Goal: Task Accomplishment & Management: Manage account settings

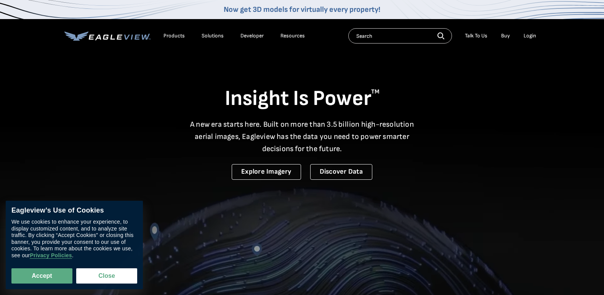
click at [533, 35] on div "Login" at bounding box center [530, 35] width 13 height 7
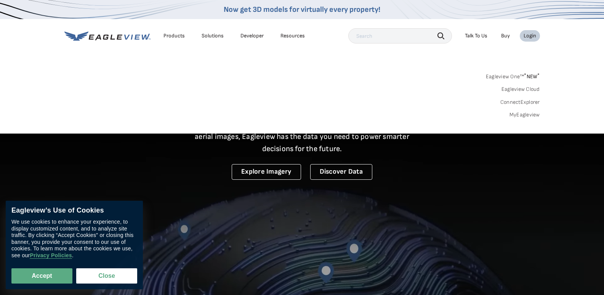
click at [532, 36] on div "Login" at bounding box center [530, 35] width 13 height 7
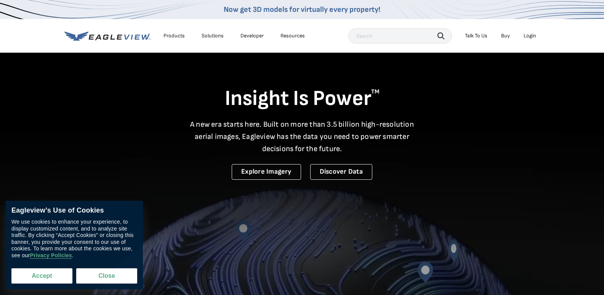
click at [45, 279] on button "Accept" at bounding box center [41, 275] width 61 height 15
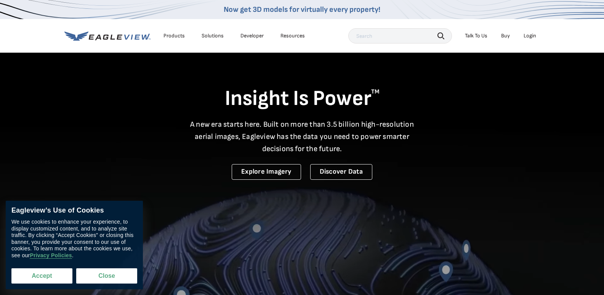
checkbox input "true"
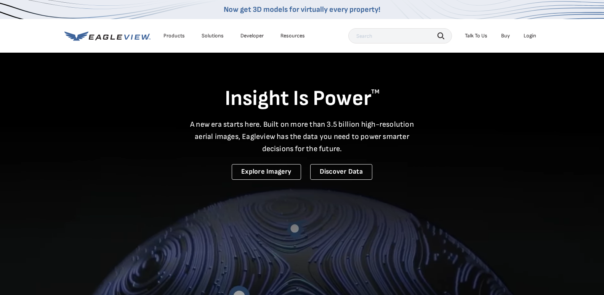
click at [529, 35] on div "Login" at bounding box center [530, 35] width 13 height 7
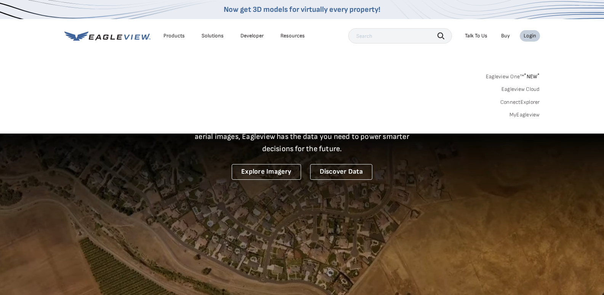
click at [532, 114] on link "MyEagleview" at bounding box center [524, 114] width 30 height 7
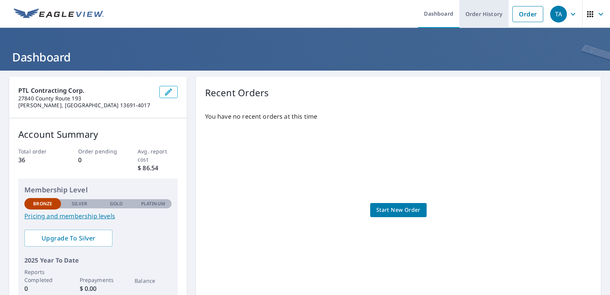
click at [479, 14] on link "Order History" at bounding box center [483, 14] width 49 height 28
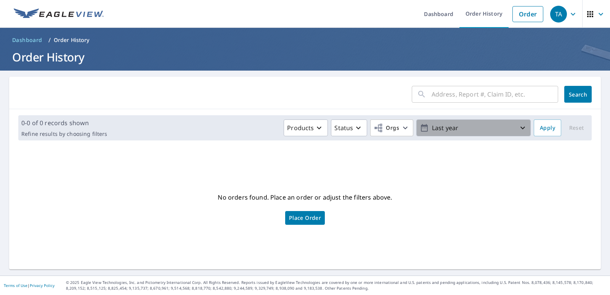
click at [518, 128] on icon "button" at bounding box center [522, 127] width 9 height 9
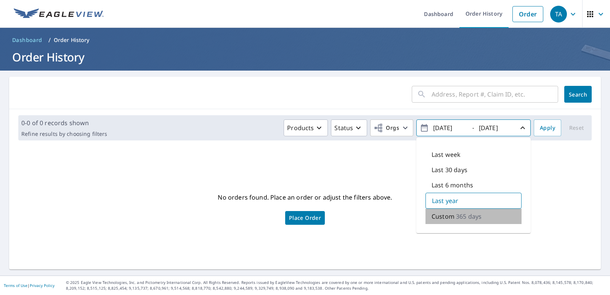
click at [460, 215] on p "365 days" at bounding box center [469, 215] width 26 height 9
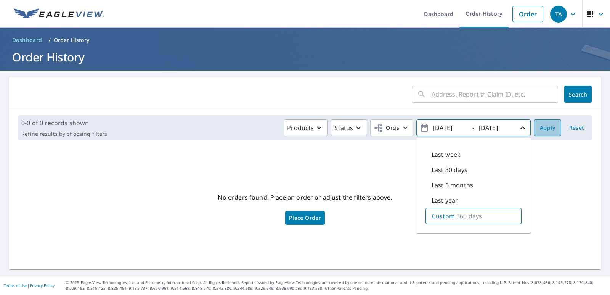
click at [543, 132] on span "Apply" at bounding box center [547, 128] width 15 height 10
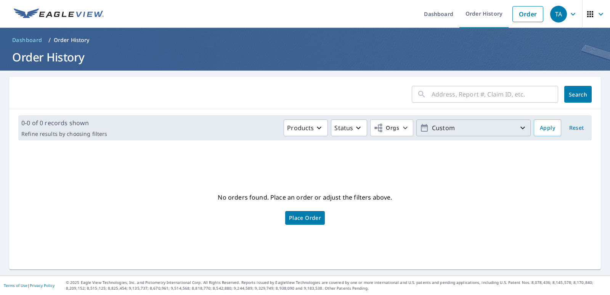
click at [518, 128] on icon "button" at bounding box center [522, 127] width 9 height 9
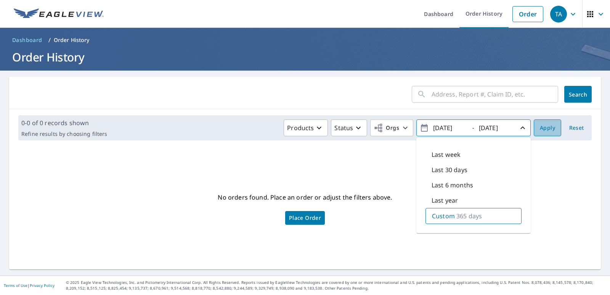
click at [543, 127] on span "Apply" at bounding box center [547, 128] width 15 height 10
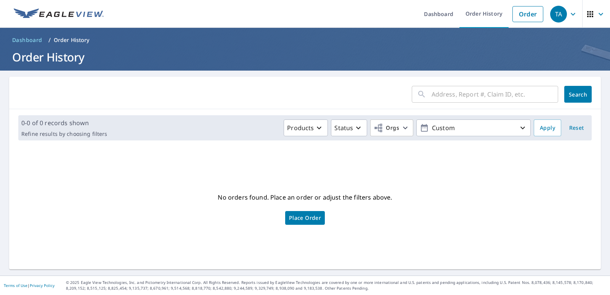
click at [445, 96] on input "text" at bounding box center [494, 93] width 127 height 21
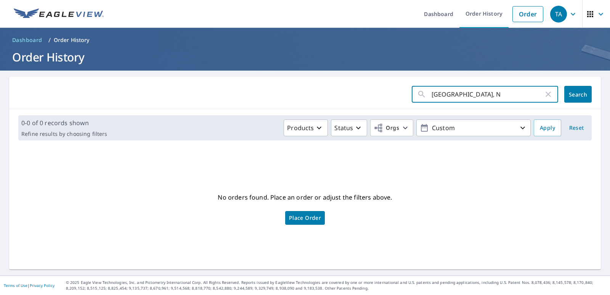
type input "[GEOGRAPHIC_DATA], [GEOGRAPHIC_DATA]"
click button "Search" at bounding box center [577, 94] width 27 height 17
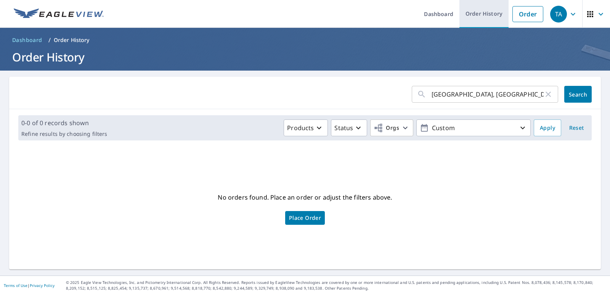
click at [486, 15] on link "Order History" at bounding box center [483, 14] width 49 height 28
click at [34, 41] on span "Dashboard" at bounding box center [27, 40] width 30 height 8
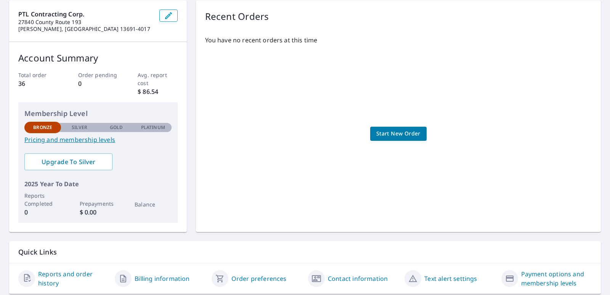
scroll to position [101, 0]
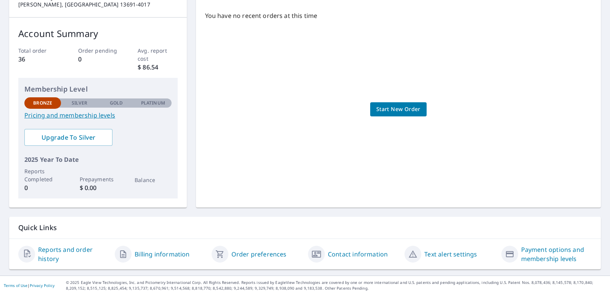
click at [51, 250] on link "Reports and order history" at bounding box center [73, 254] width 70 height 18
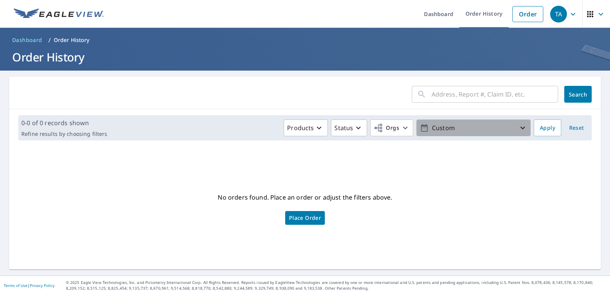
click at [520, 128] on icon "button" at bounding box center [522, 128] width 5 height 3
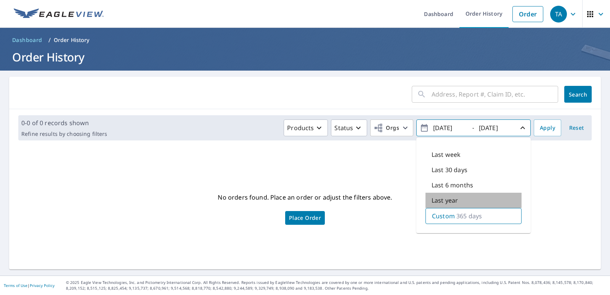
click at [481, 204] on div "Last year" at bounding box center [473, 199] width 96 height 15
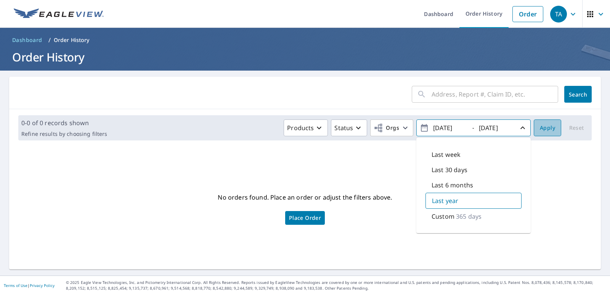
click at [546, 127] on span "Apply" at bounding box center [547, 128] width 15 height 10
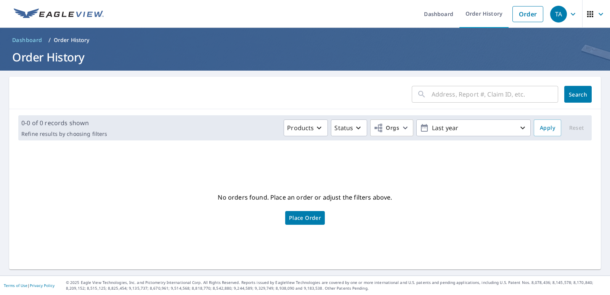
click at [568, 18] on icon "button" at bounding box center [572, 14] width 9 height 9
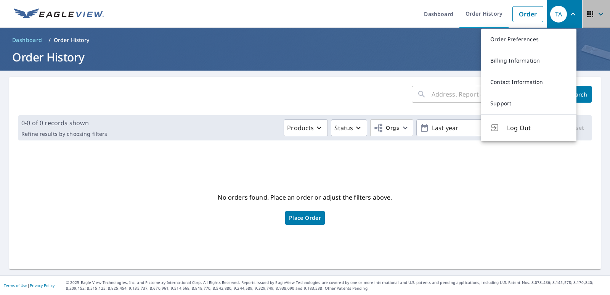
click at [596, 12] on icon "button" at bounding box center [600, 14] width 9 height 9
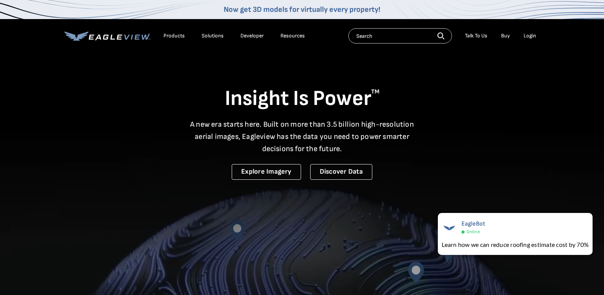
click at [532, 35] on div "Login" at bounding box center [530, 35] width 13 height 7
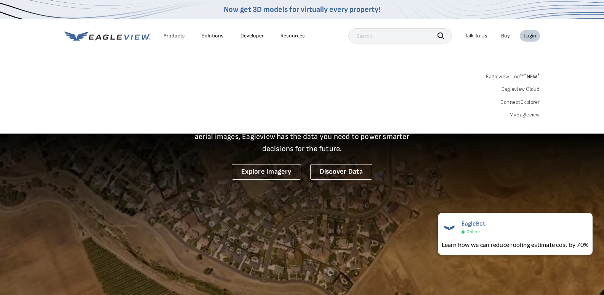
click at [521, 114] on link "MyEagleview" at bounding box center [524, 114] width 30 height 7
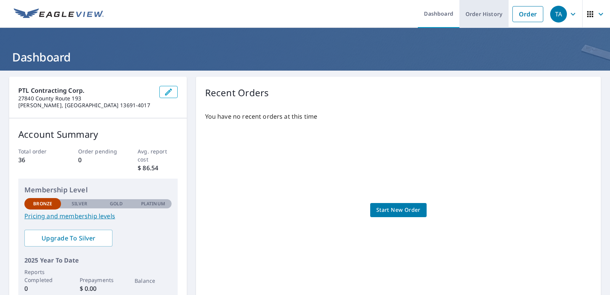
click at [485, 14] on link "Order History" at bounding box center [483, 14] width 49 height 28
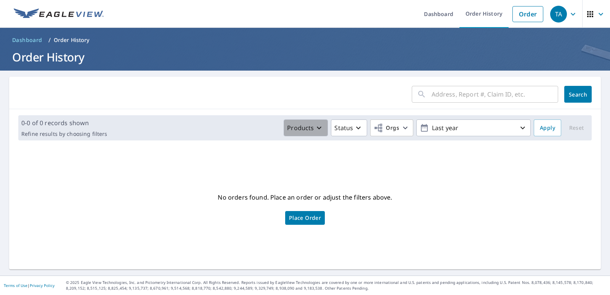
click at [317, 127] on icon "button" at bounding box center [318, 127] width 9 height 9
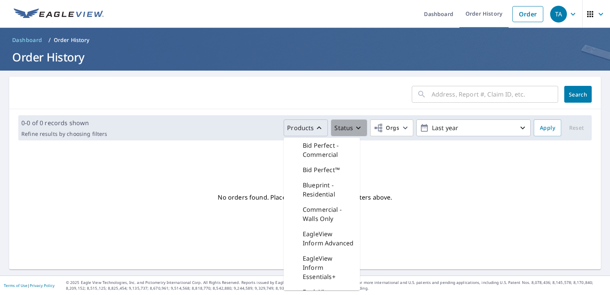
click at [354, 125] on icon "button" at bounding box center [358, 127] width 9 height 9
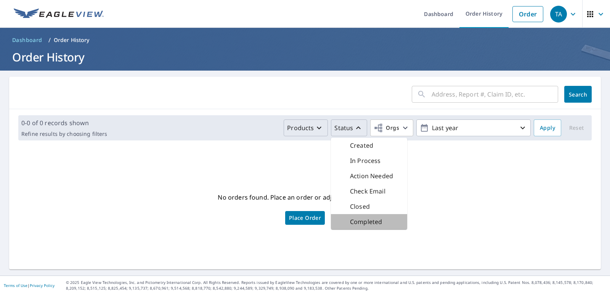
click at [359, 219] on p "Completed" at bounding box center [366, 221] width 32 height 9
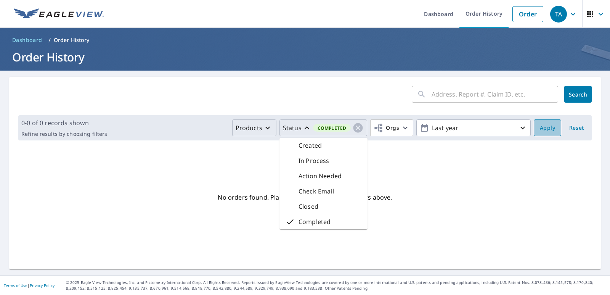
click at [547, 130] on span "Apply" at bounding box center [547, 128] width 15 height 10
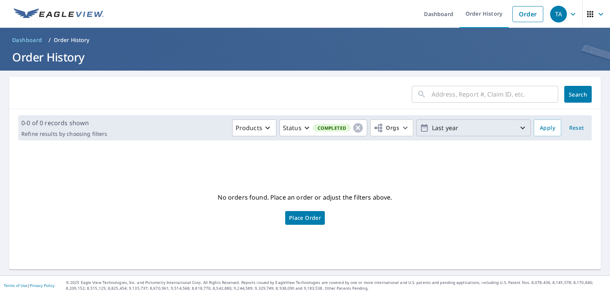
click at [518, 125] on icon "button" at bounding box center [522, 127] width 9 height 9
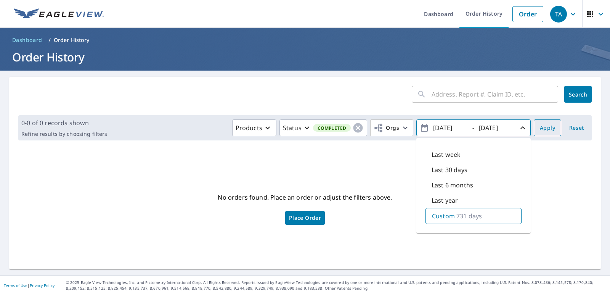
type input "2023/09/08"
click at [546, 130] on span "Apply" at bounding box center [547, 128] width 15 height 10
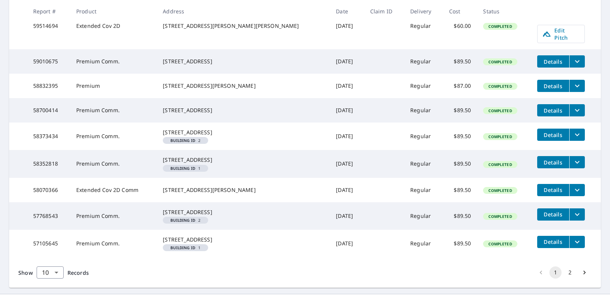
scroll to position [229, 0]
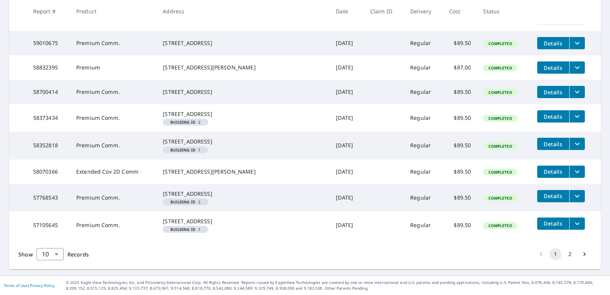
click at [572, 200] on icon "filesDropdownBtn-57768543" at bounding box center [576, 195] width 9 height 9
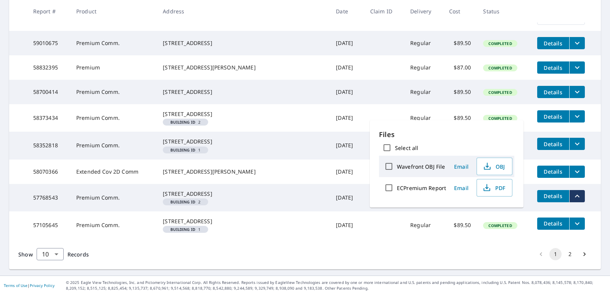
click at [542, 199] on span "Details" at bounding box center [553, 195] width 23 height 7
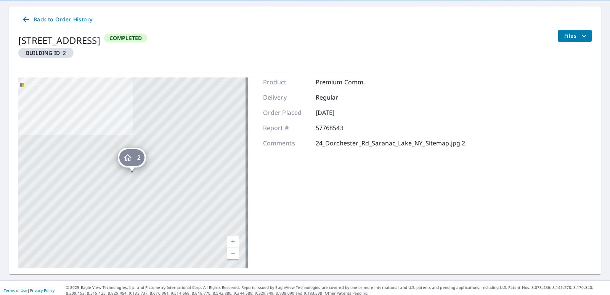
scroll to position [75, 0]
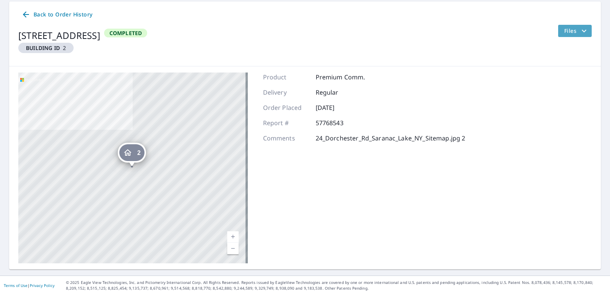
click at [579, 32] on icon "filesDropdownBtn-57768543" at bounding box center [583, 30] width 9 height 9
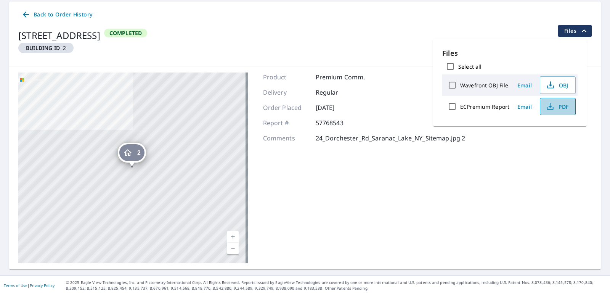
click at [551, 108] on icon "button" at bounding box center [549, 106] width 9 height 9
